Goal: Register for event/course

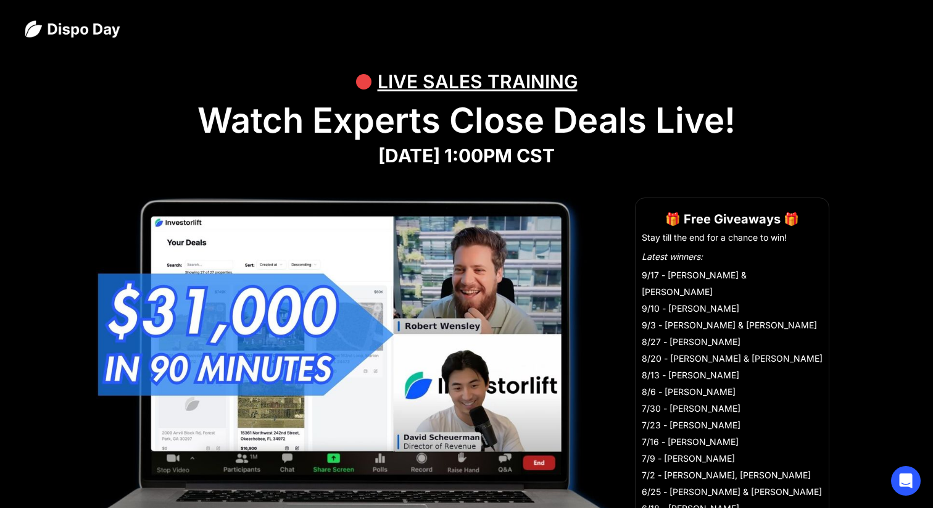
click at [581, 128] on h1 "Watch Experts Close Deals Live!" at bounding box center [467, 120] width 884 height 41
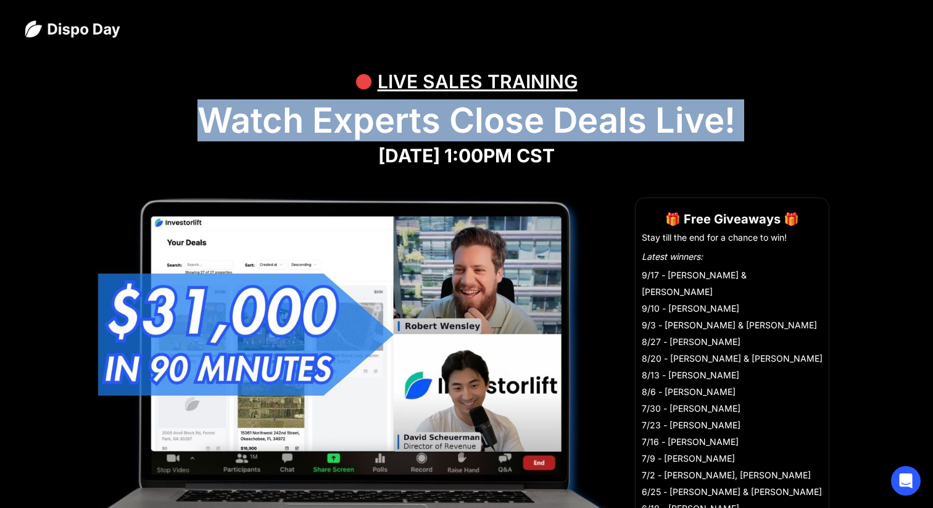
click at [581, 128] on h1 "Watch Experts Close Deals Live!" at bounding box center [467, 120] width 884 height 41
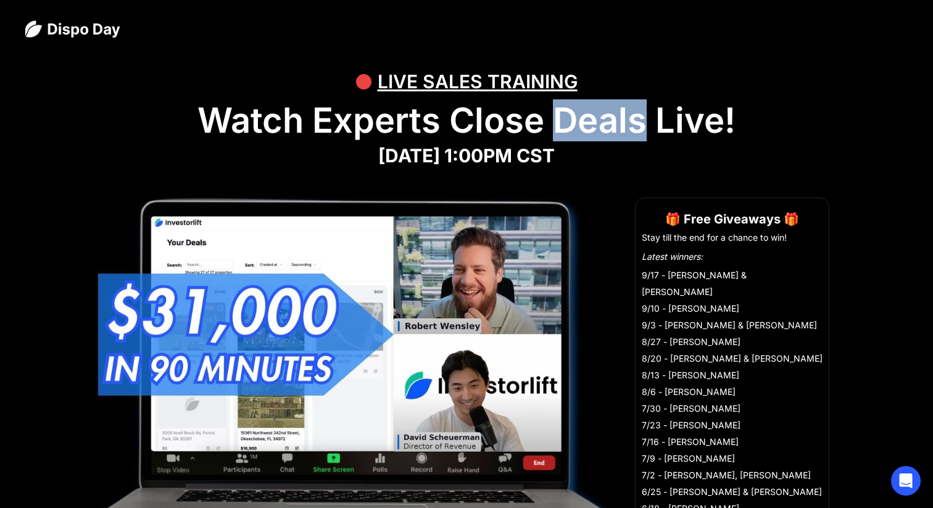
click at [581, 128] on h1 "Watch Experts Close Deals Live!" at bounding box center [467, 120] width 884 height 41
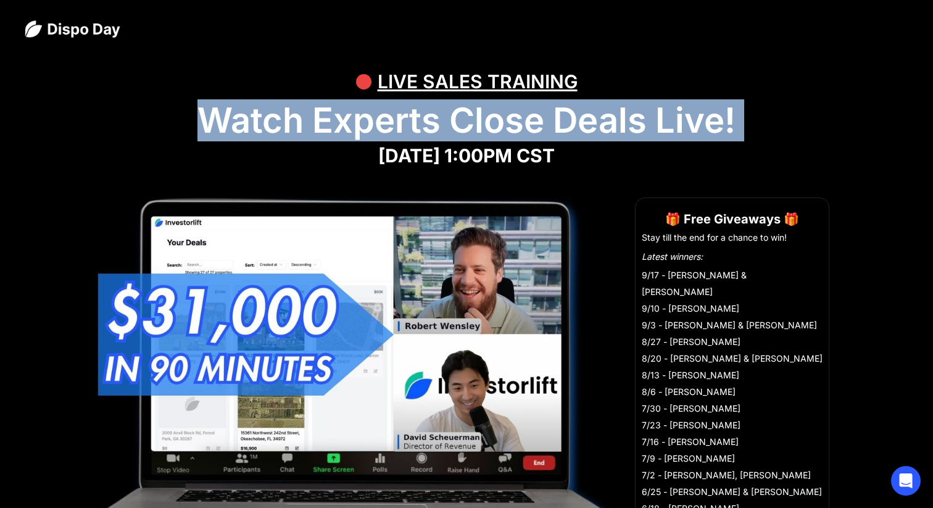
click at [581, 128] on h1 "Watch Experts Close Deals Live!" at bounding box center [467, 120] width 884 height 41
click at [654, 123] on h1 "Watch Experts Close Deals Live!" at bounding box center [467, 120] width 884 height 41
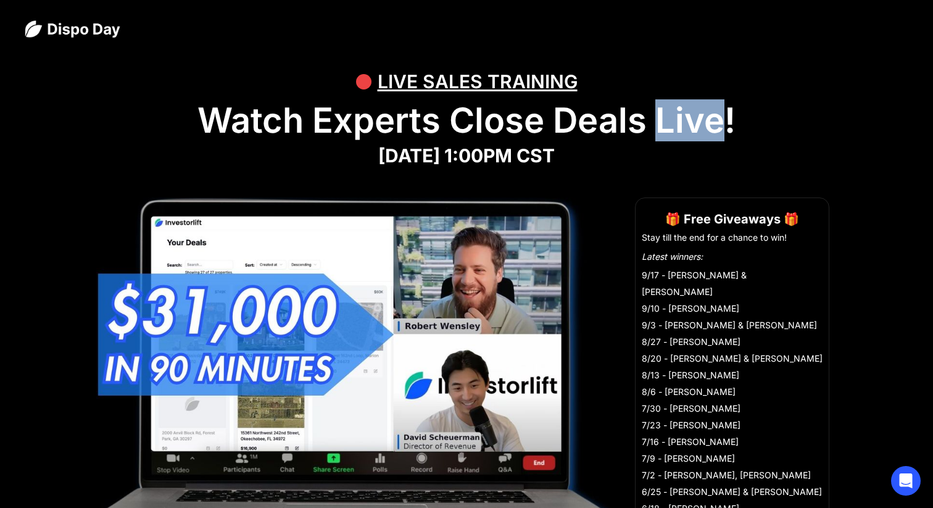
click at [654, 123] on h1 "Watch Experts Close Deals Live!" at bounding box center [467, 120] width 884 height 41
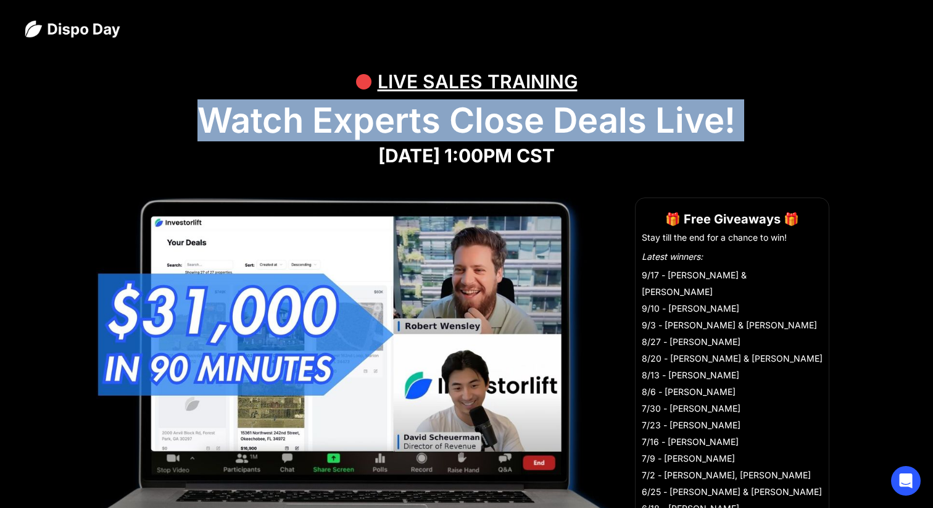
click at [654, 123] on h1 "Watch Experts Close Deals Live!" at bounding box center [467, 120] width 884 height 41
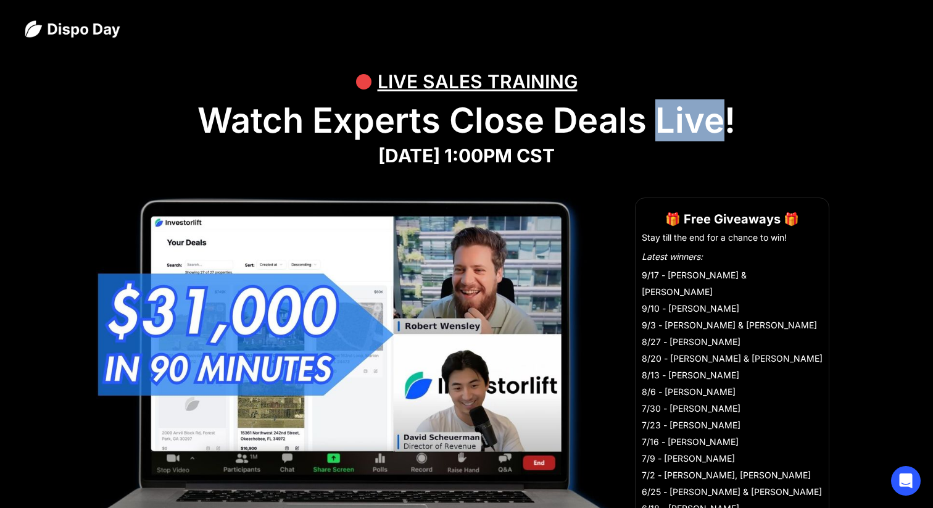
click at [654, 123] on h1 "Watch Experts Close Deals Live!" at bounding box center [467, 120] width 884 height 41
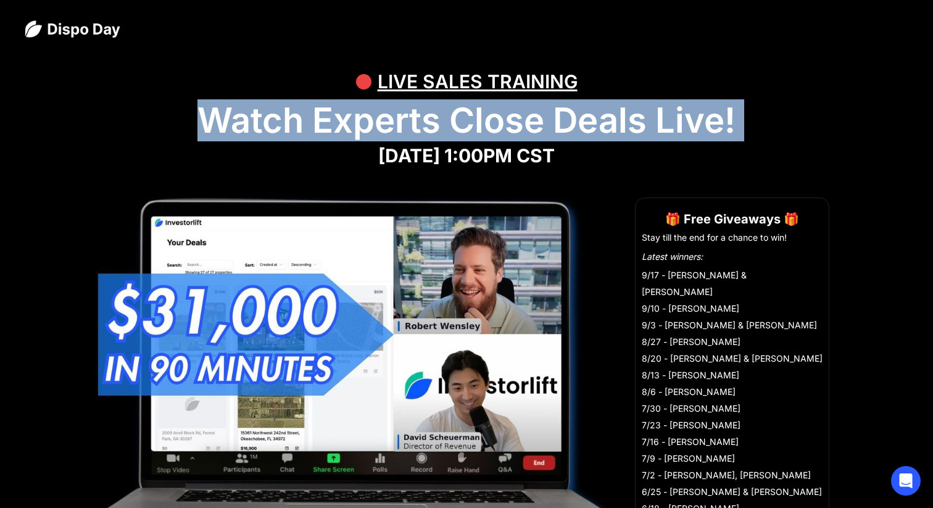
click at [654, 123] on h1 "Watch Experts Close Deals Live!" at bounding box center [467, 120] width 884 height 41
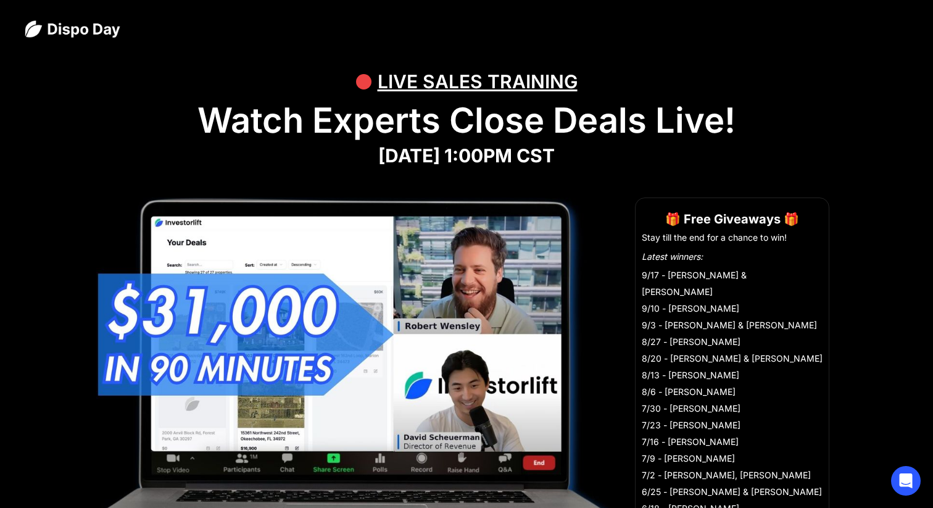
click at [817, 148] on h1 "[DATE] 1:00PM CST" at bounding box center [467, 155] width 884 height 22
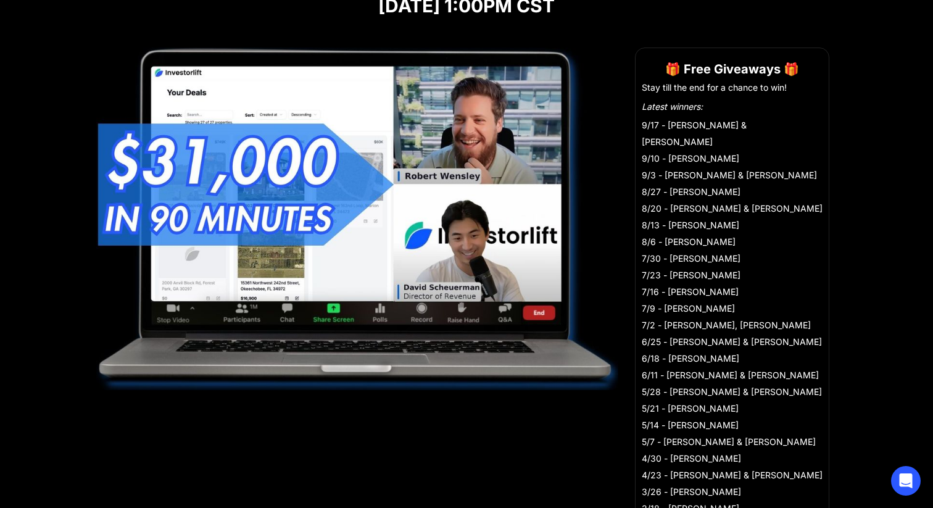
scroll to position [125, 0]
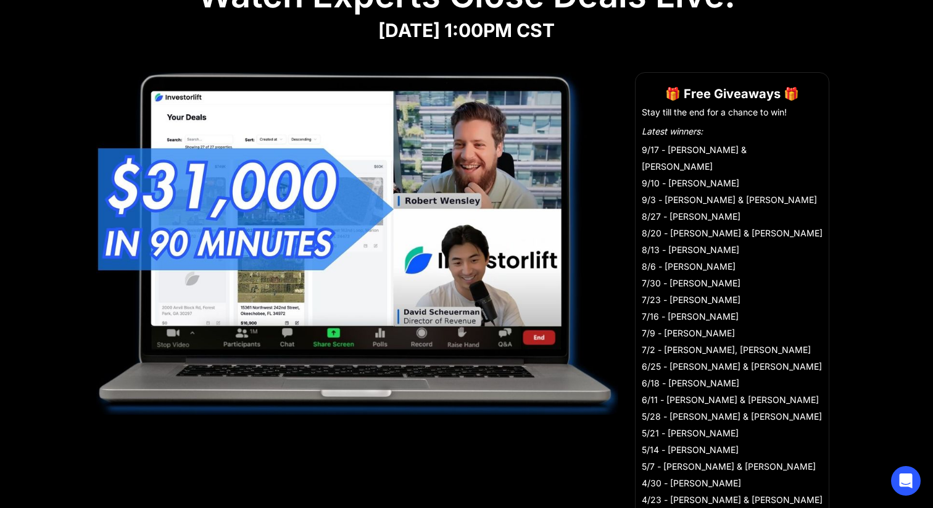
click at [697, 138] on ul "Stay till the end for a chance to win! Latest winners: 9/17 - [PERSON_NAME] & […" at bounding box center [732, 332] width 181 height 452
click at [724, 136] on li "Latest winners:" at bounding box center [732, 131] width 181 height 13
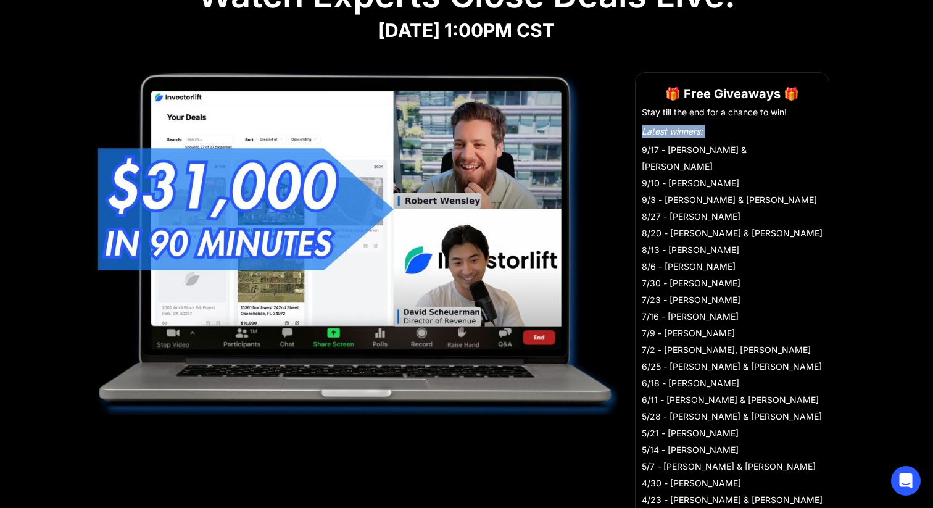
click at [724, 136] on li "Latest winners:" at bounding box center [732, 131] width 181 height 13
click at [767, 135] on li "Latest winners:" at bounding box center [732, 131] width 181 height 13
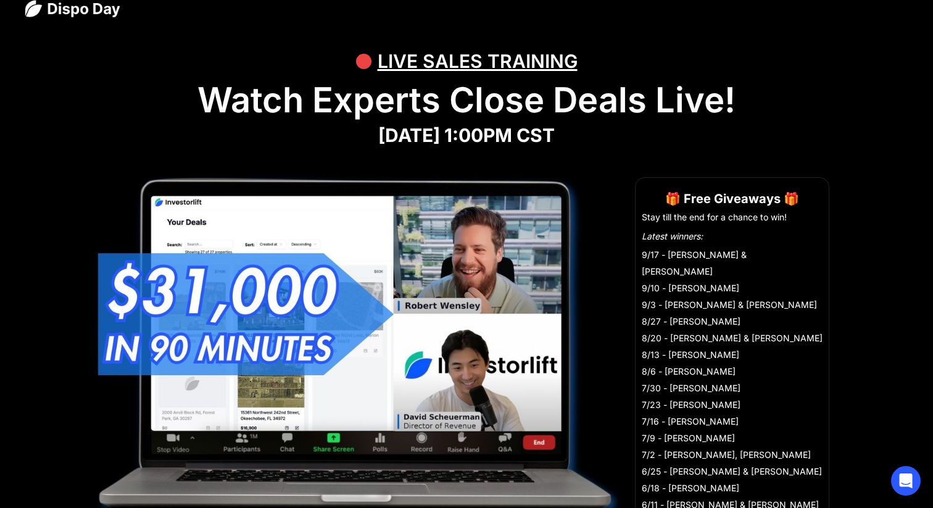
scroll to position [18, 0]
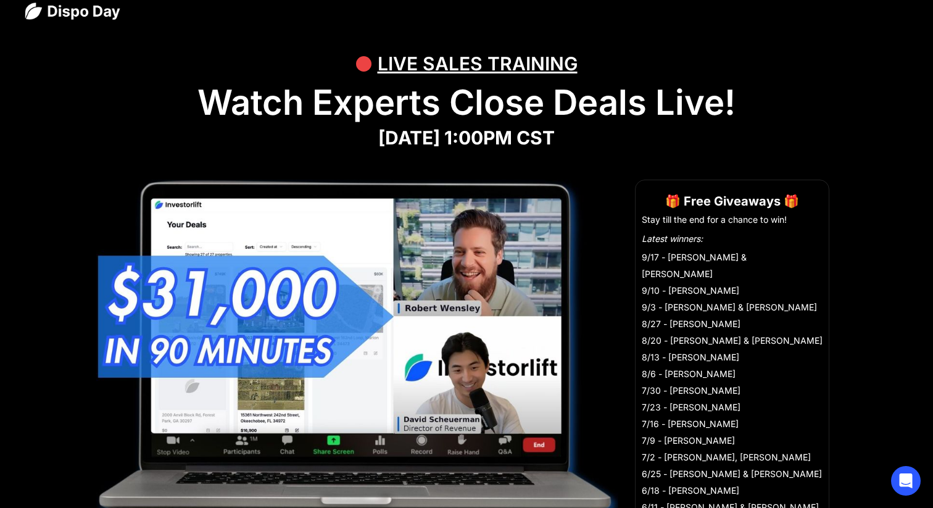
click at [656, 90] on h1 "Watch Experts Close Deals Live!" at bounding box center [467, 102] width 884 height 41
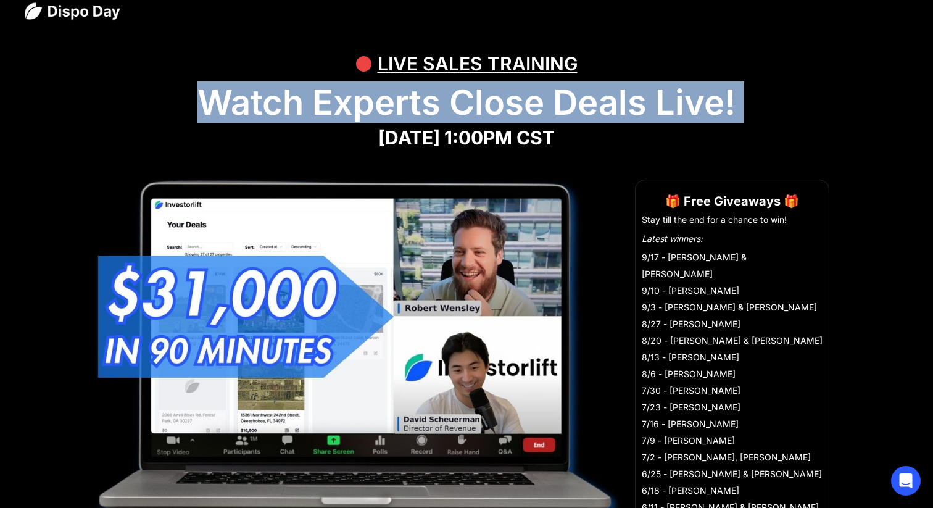
click at [656, 90] on h1 "Watch Experts Close Deals Live!" at bounding box center [467, 102] width 884 height 41
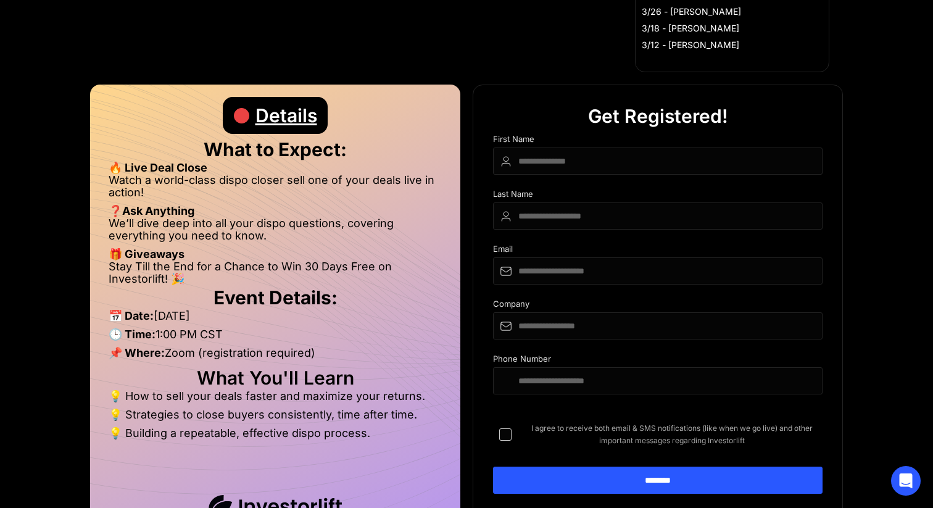
scroll to position [647, 0]
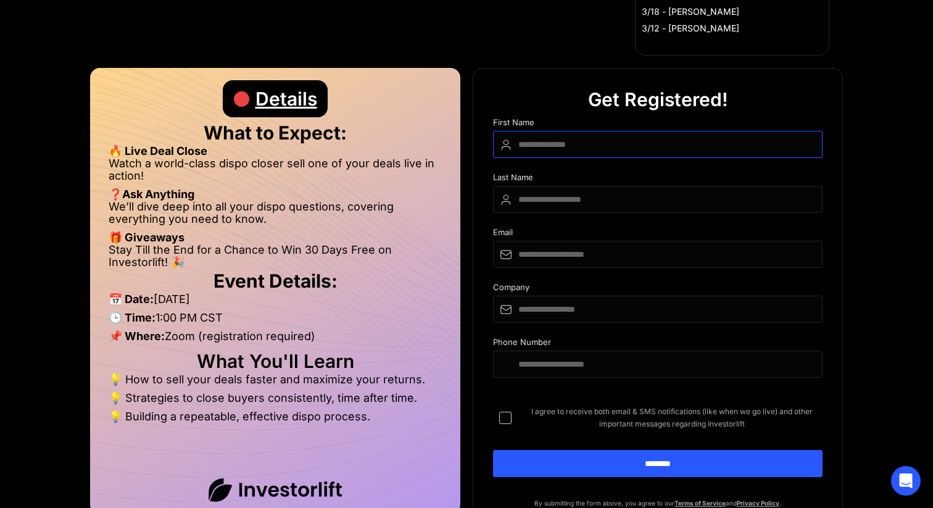
click at [638, 136] on input "DIspo Day Main Form" at bounding box center [658, 144] width 330 height 27
type input "****"
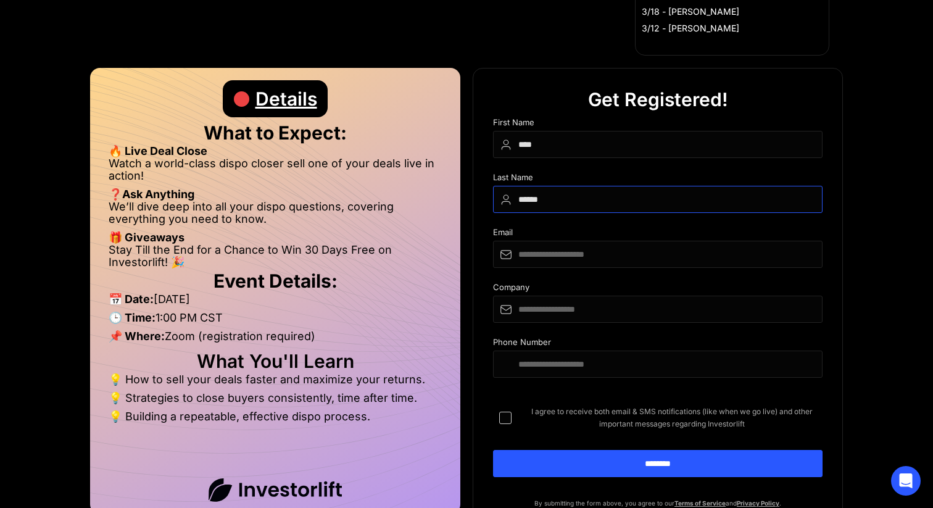
type input "******"
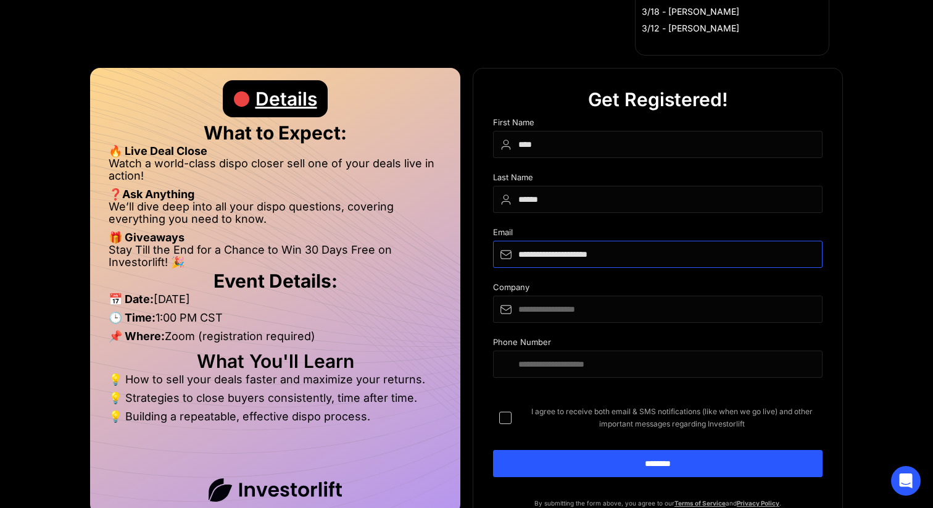
type input "**********"
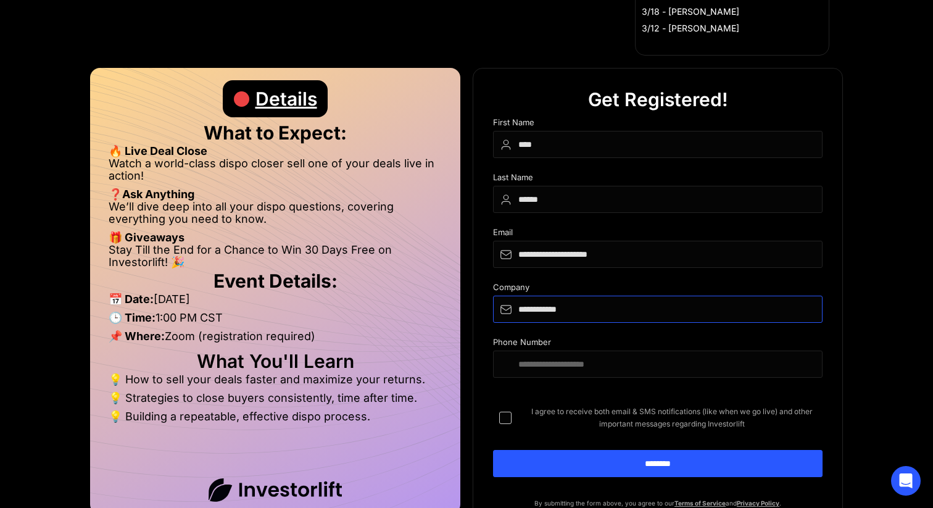
type input "**********"
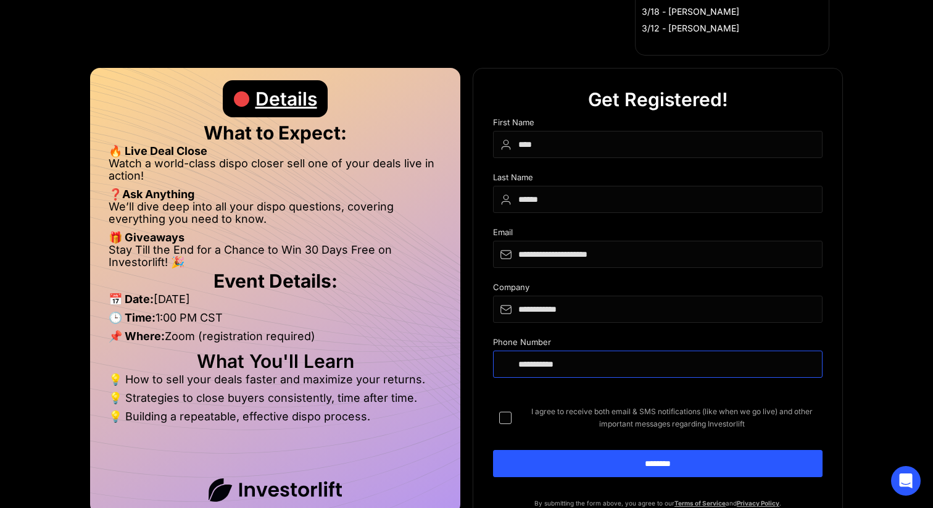
type input "**********"
click at [512, 421] on label "I agree to receive both email & SMS notifications (like when we go live) and ot…" at bounding box center [658, 418] width 330 height 25
click at [529, 445] on form "**********" at bounding box center [658, 307] width 330 height 379
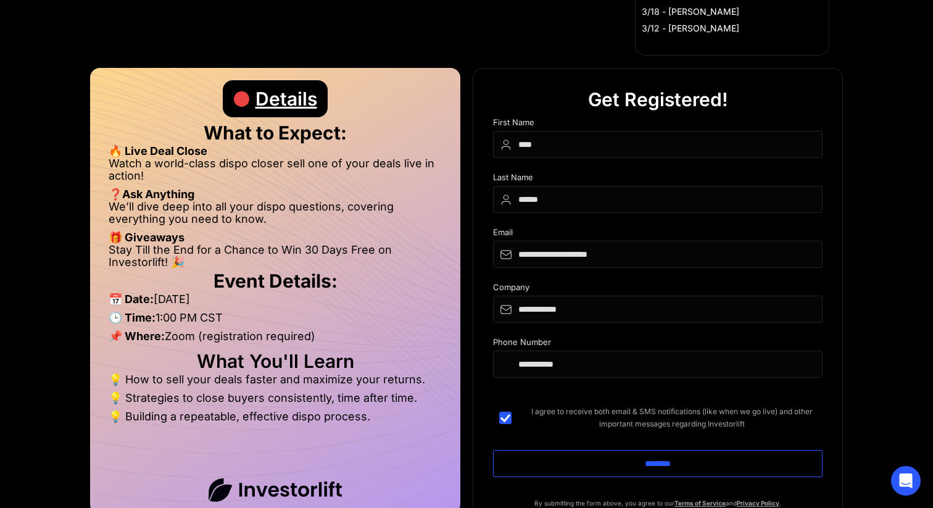
click at [530, 454] on input "********" at bounding box center [658, 463] width 330 height 27
type input "**********"
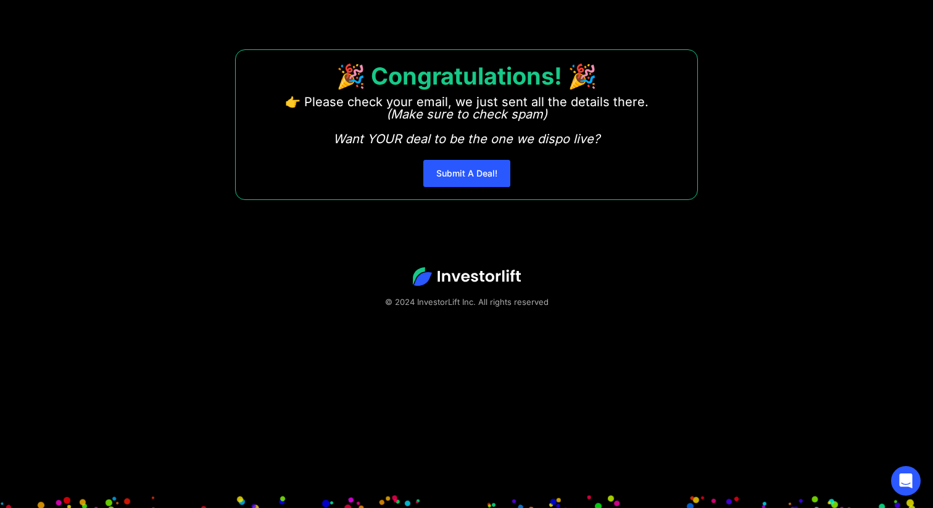
click at [517, 125] on p "👉 Please check your email, we just sent all the details there. ‍ (Make sure to …" at bounding box center [467, 120] width 364 height 49
click at [537, 121] on em "(Make sure to check spam) Want YOUR deal to be the one we dispo live?" at bounding box center [466, 127] width 267 height 40
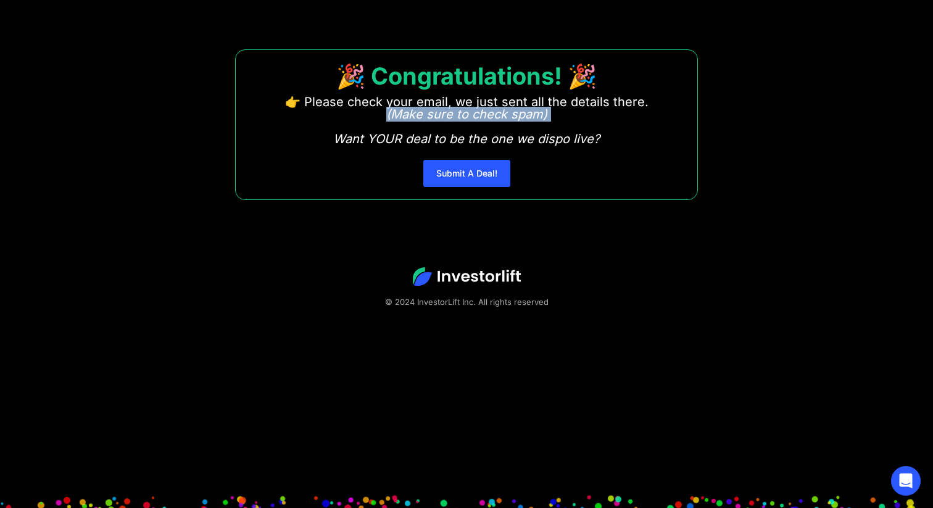
click at [537, 121] on em "(Make sure to check spam) Want YOUR deal to be the one we dispo live?" at bounding box center [466, 127] width 267 height 40
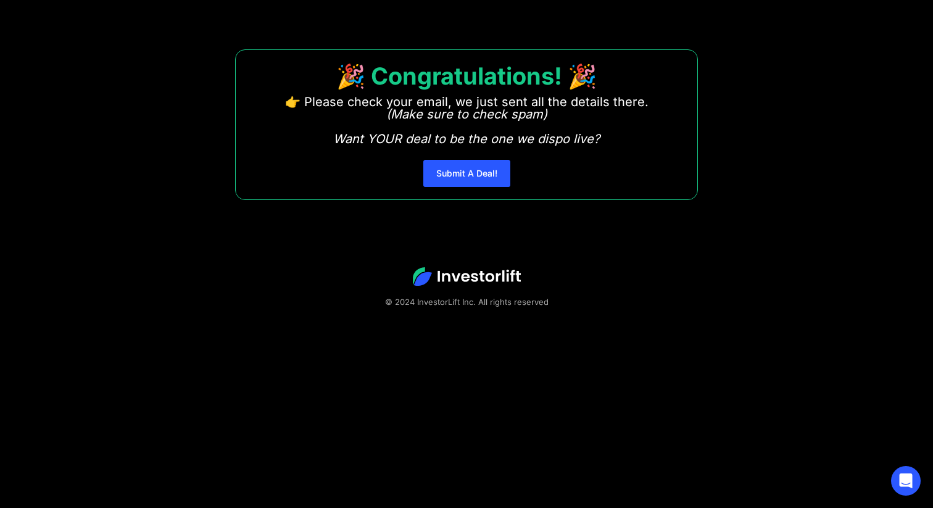
click at [470, 137] on em "(Make sure to check spam) Want YOUR deal to be the one we dispo live?" at bounding box center [466, 127] width 267 height 40
click at [470, 145] on em "(Make sure to check spam) Want YOUR deal to be the one we dispo live?" at bounding box center [466, 127] width 267 height 40
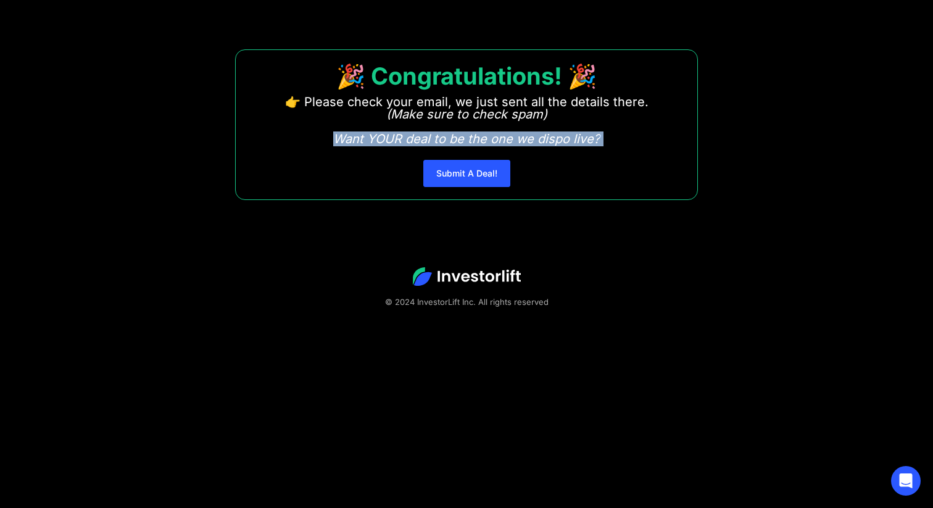
click at [470, 145] on em "(Make sure to check spam) Want YOUR deal to be the one we dispo live?" at bounding box center [466, 127] width 267 height 40
click at [469, 162] on link "Submit A Deal!" at bounding box center [466, 173] width 87 height 27
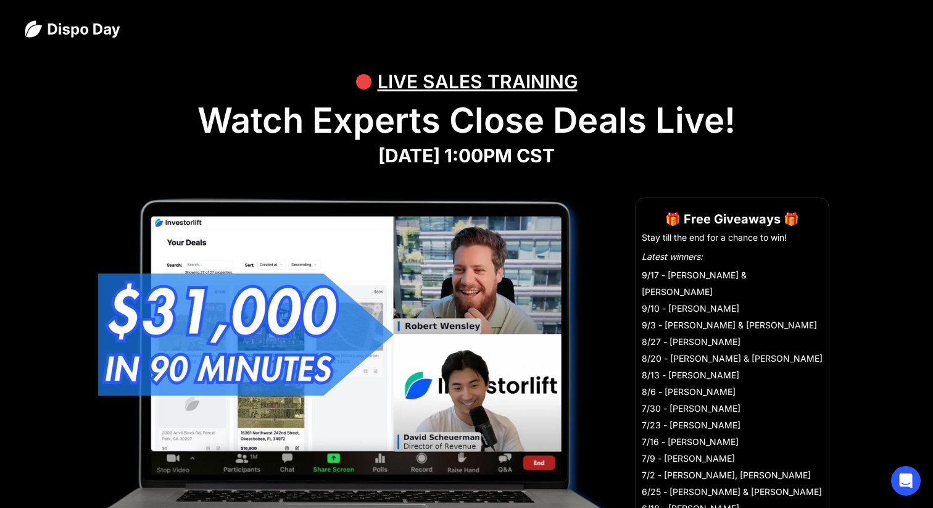
click at [535, 159] on strong "[DATE] 1:00PM CST" at bounding box center [466, 155] width 177 height 22
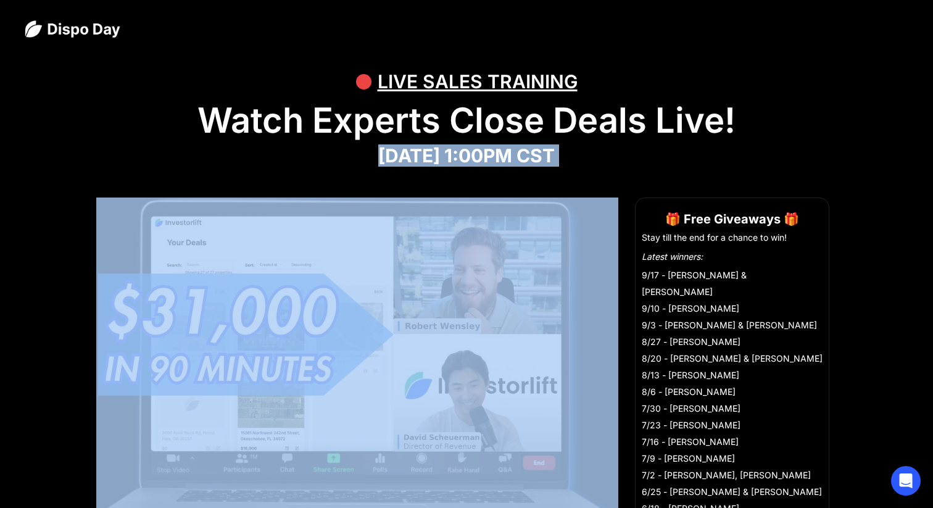
click at [535, 159] on strong "[DATE] 1:00PM CST" at bounding box center [466, 155] width 177 height 22
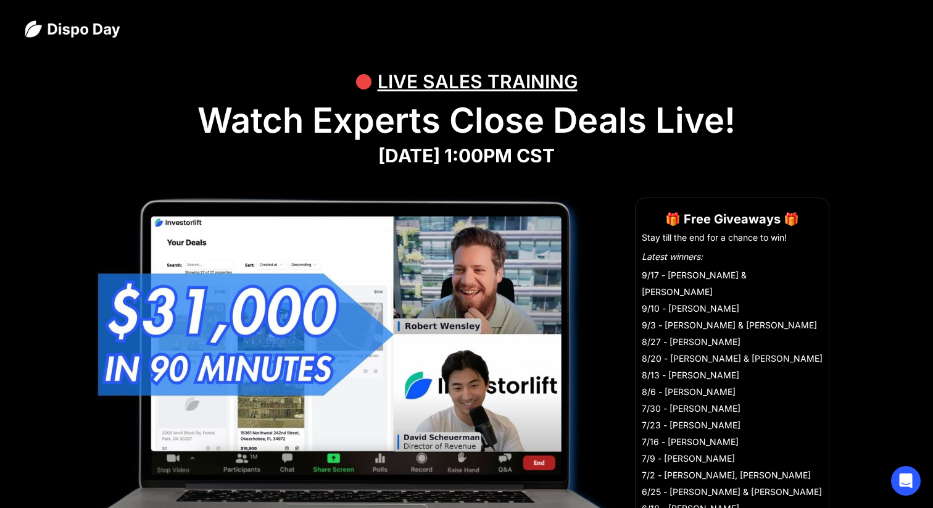
click at [555, 159] on strong "[DATE] 1:00PM CST" at bounding box center [466, 155] width 177 height 22
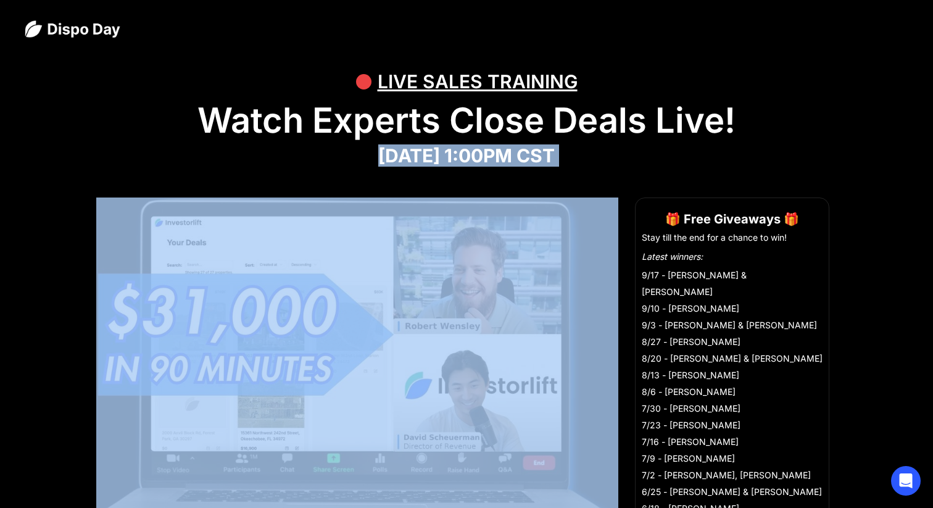
click at [555, 159] on strong "[DATE] 1:00PM CST" at bounding box center [466, 155] width 177 height 22
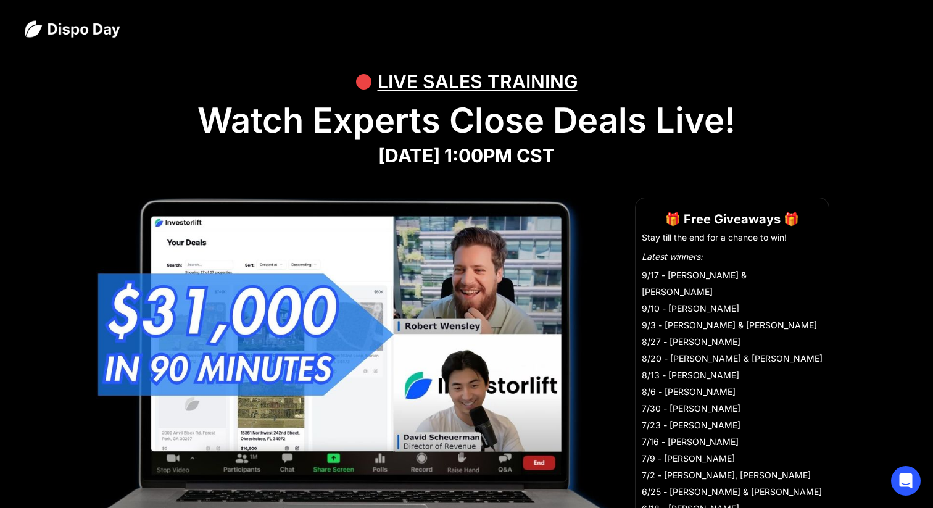
click at [567, 132] on h1 "Watch Experts Close Deals Live!" at bounding box center [467, 120] width 884 height 41
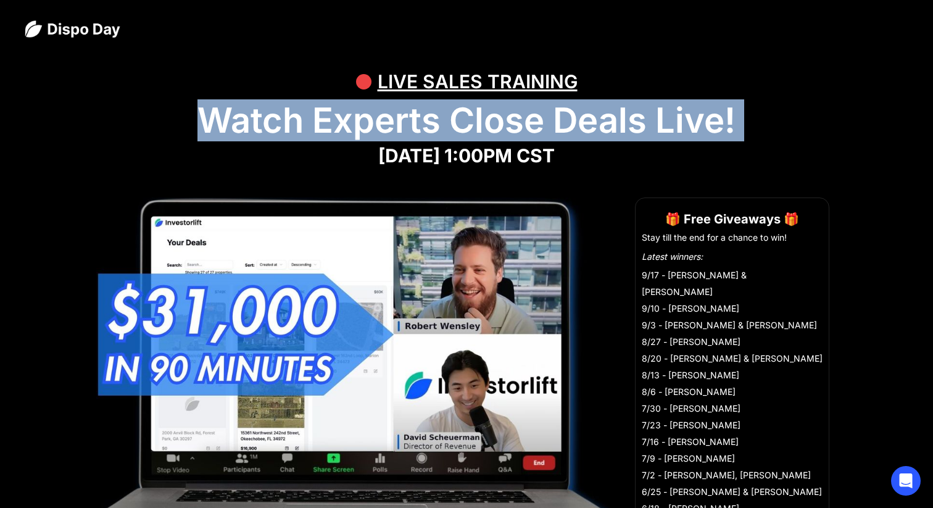
click at [567, 132] on h1 "Watch Experts Close Deals Live!" at bounding box center [467, 120] width 884 height 41
